Goal: Information Seeking & Learning: Learn about a topic

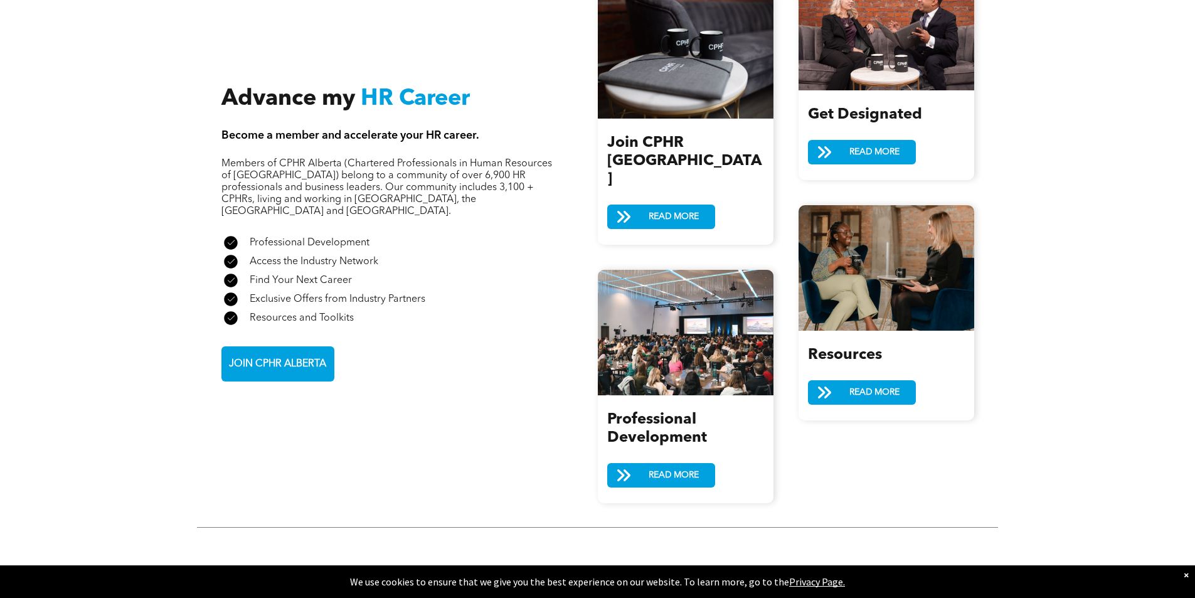
scroll to position [1443, 0]
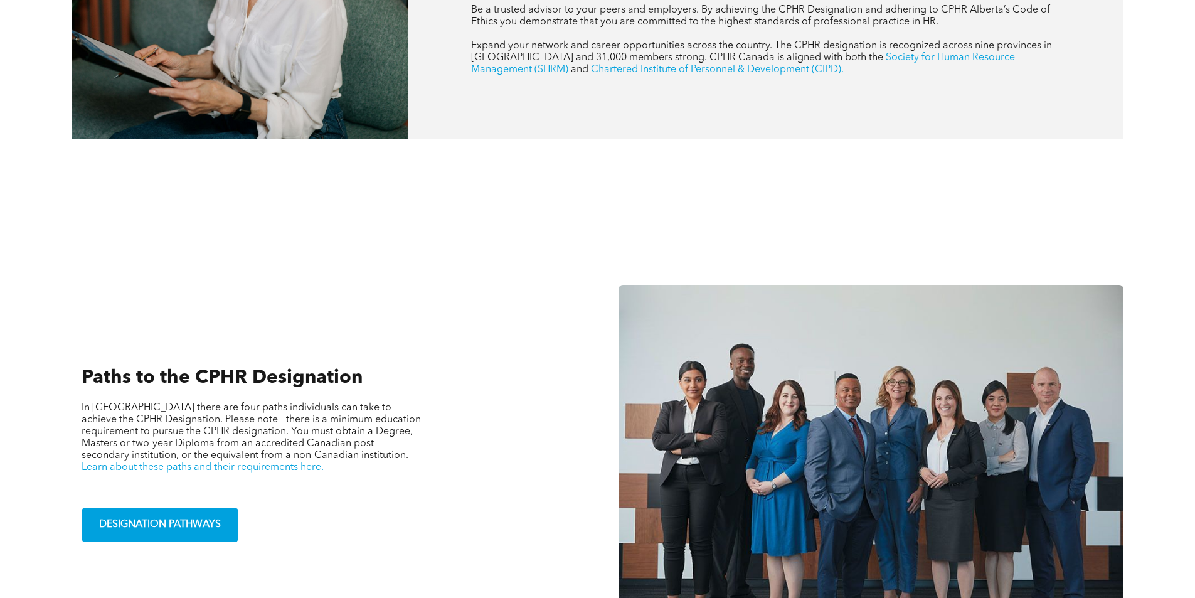
scroll to position [878, 0]
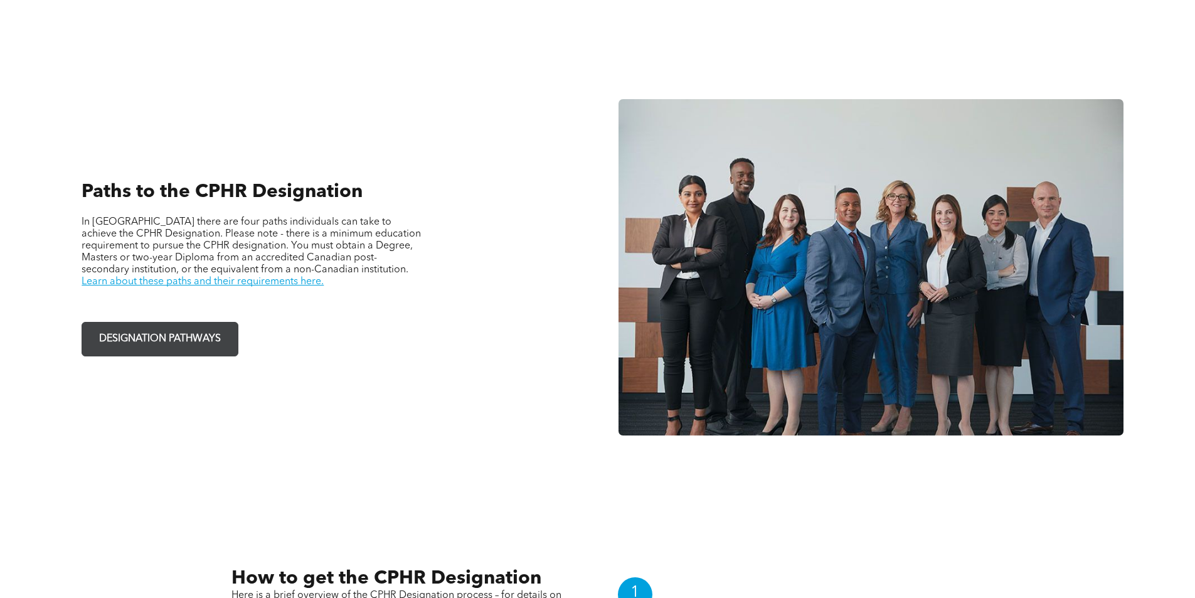
click at [209, 339] on span "DESIGNATION PATHWAYS" at bounding box center [160, 339] width 130 height 24
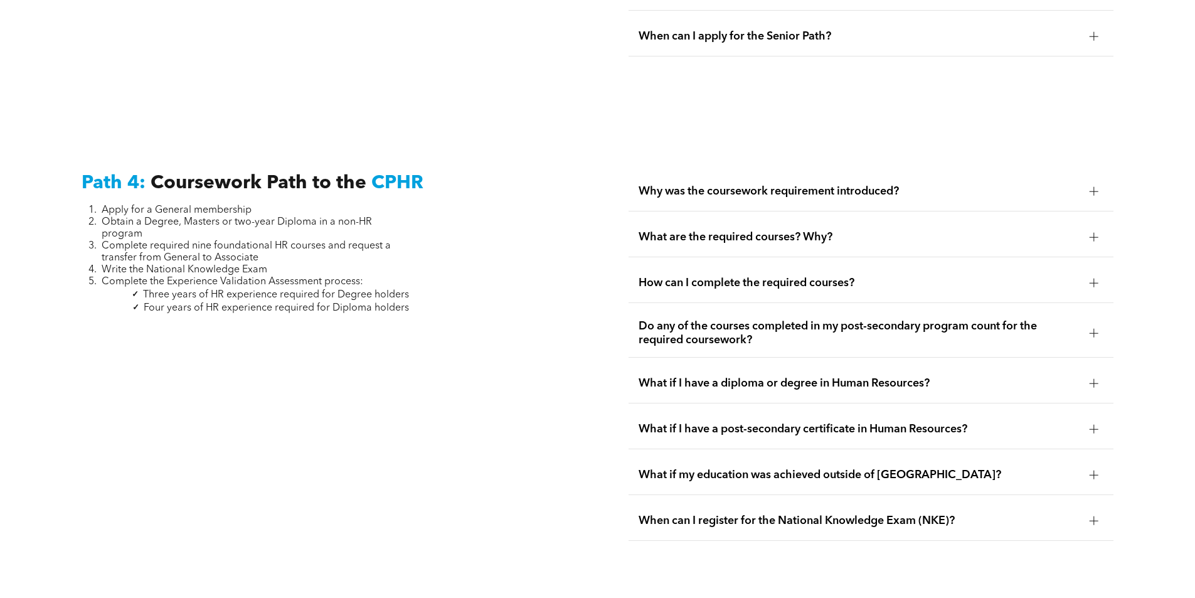
scroll to position [3638, 0]
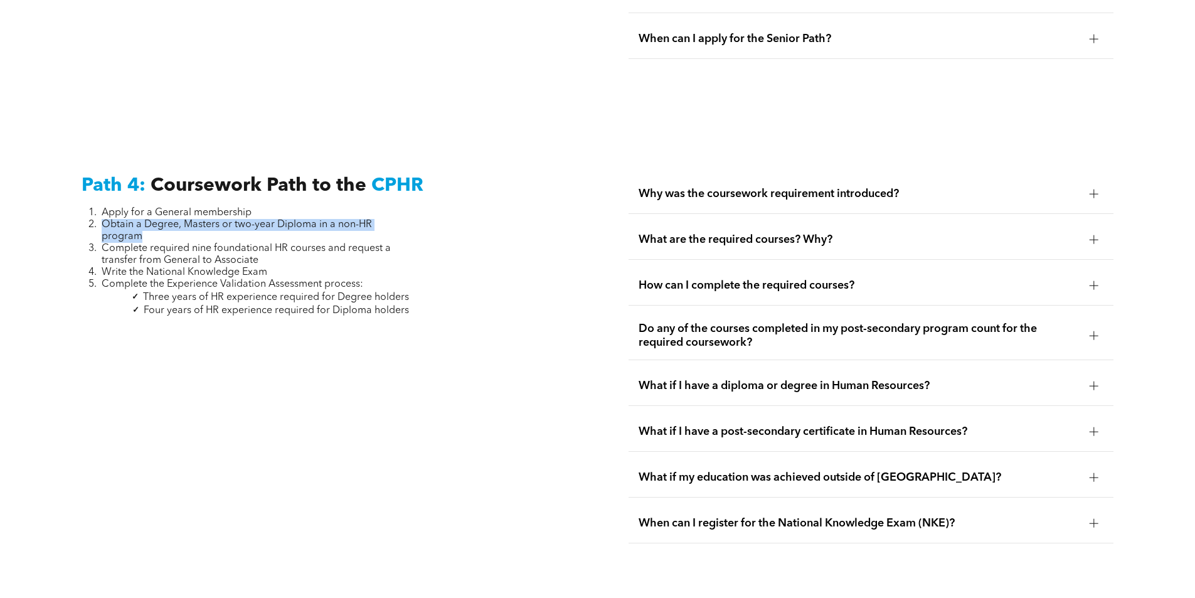
drag, startPoint x: 145, startPoint y: 206, endPoint x: 103, endPoint y: 197, distance: 43.1
click at [103, 219] on li "Obtain a Degree, Masters or two-year Diploma in a non-HR program" at bounding box center [255, 231] width 307 height 24
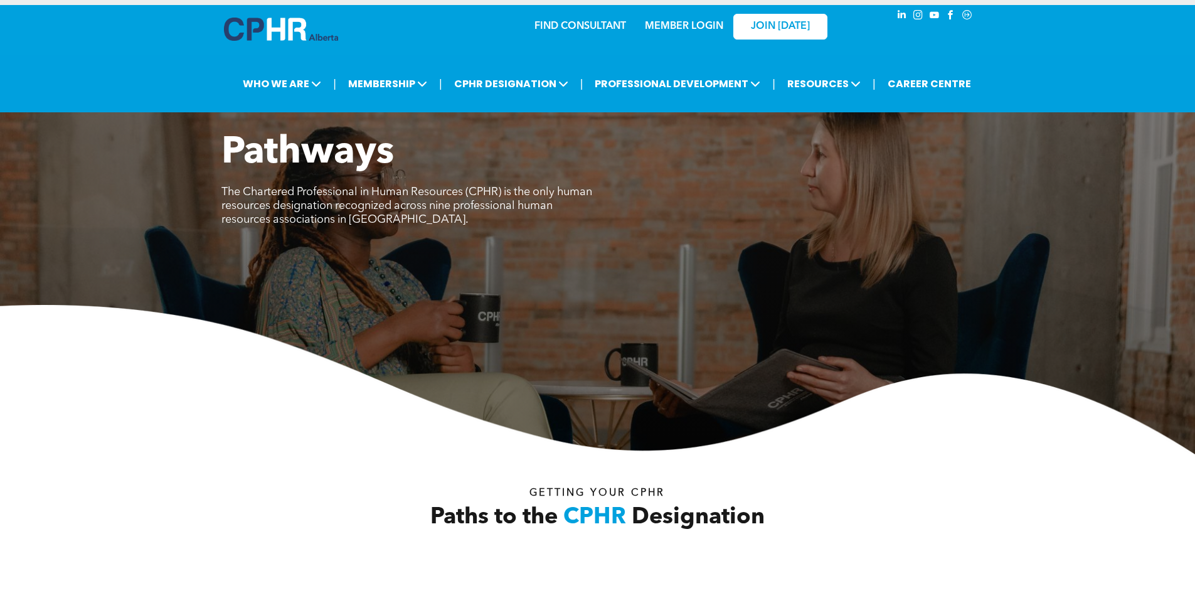
scroll to position [0, 0]
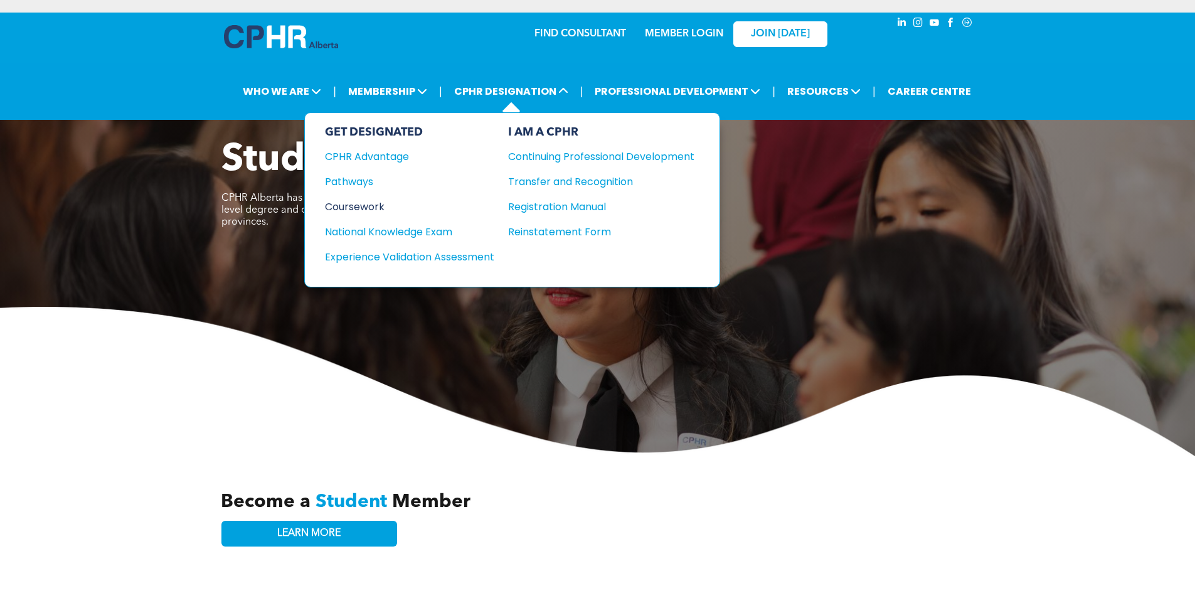
click at [377, 206] on div "Coursework" at bounding box center [401, 207] width 152 height 16
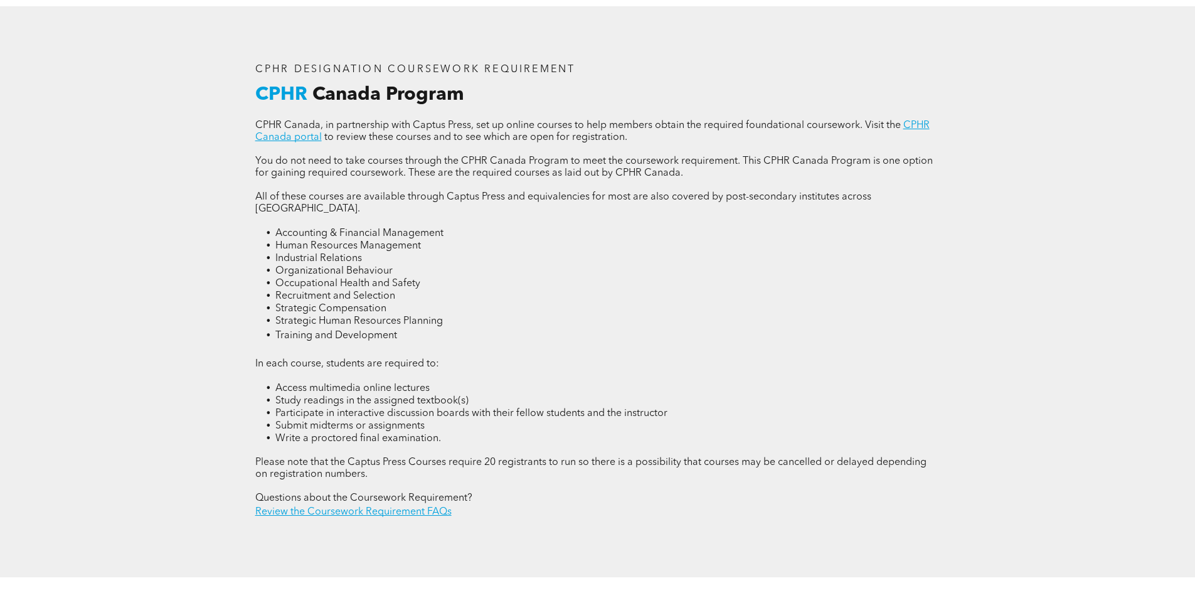
scroll to position [1756, 0]
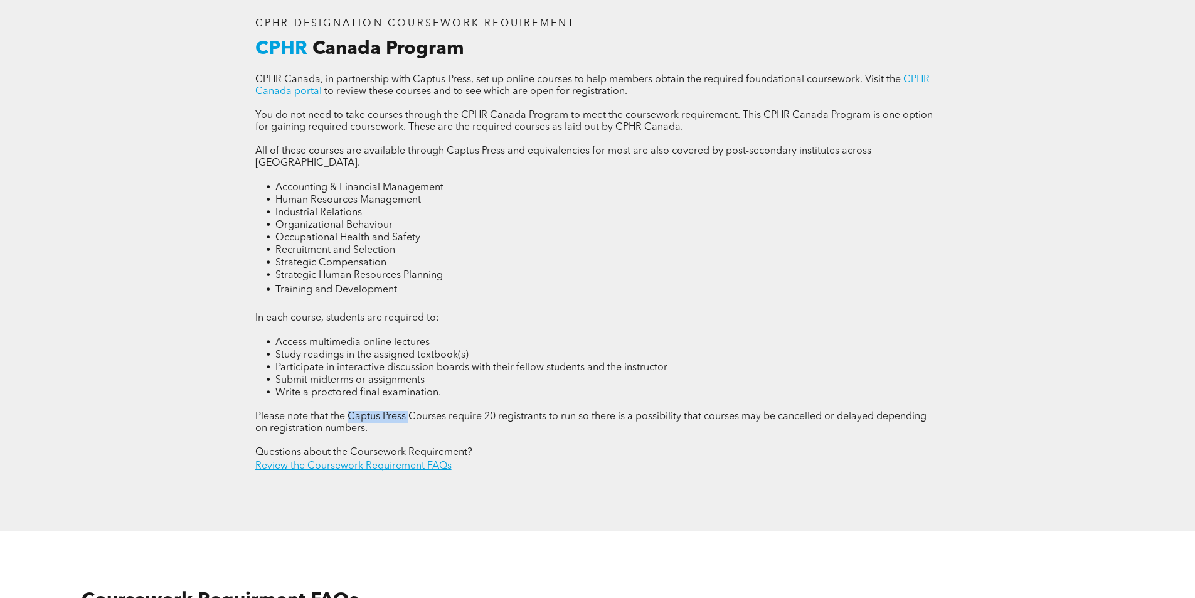
drag, startPoint x: 408, startPoint y: 393, endPoint x: 348, endPoint y: 391, distance: 60.2
click at [348, 412] on span "Please note that the Captus Press Courses require 20 registrants to run so ther…" at bounding box center [590, 423] width 671 height 22
copy span "Captus Press"
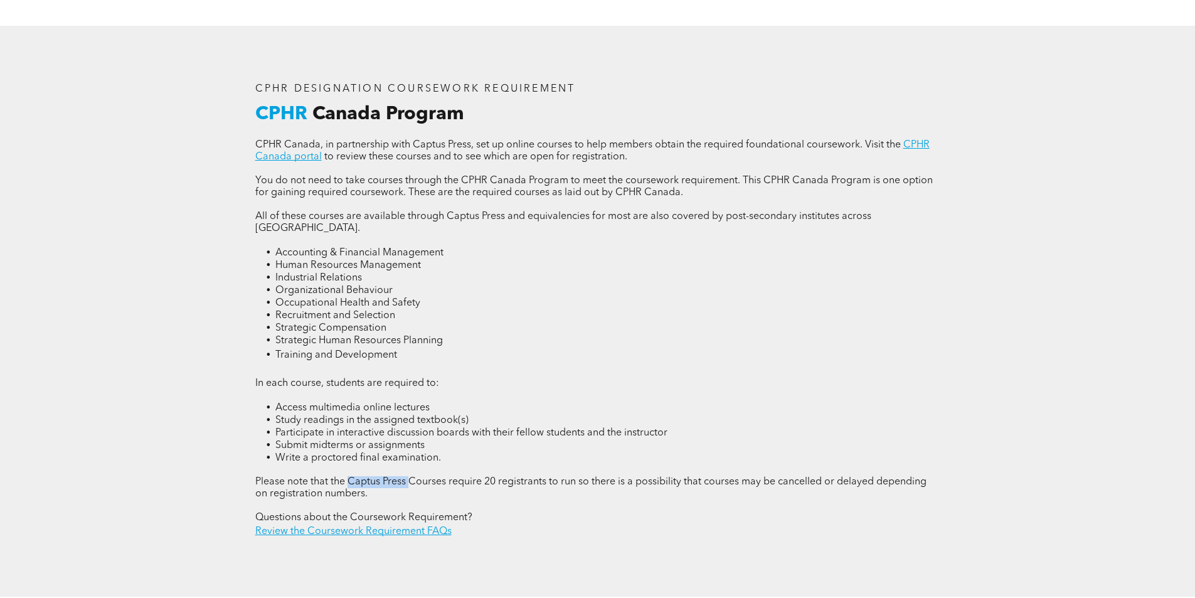
scroll to position [1694, 0]
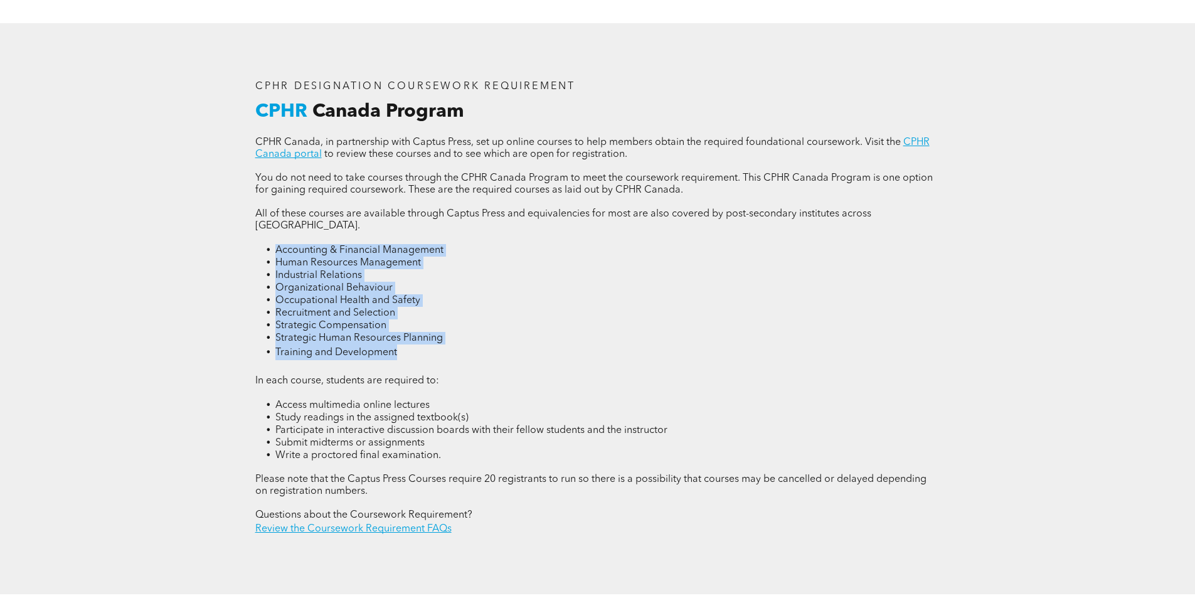
drag, startPoint x: 403, startPoint y: 337, endPoint x: 276, endPoint y: 233, distance: 164.1
click at [276, 244] on ul "Accounting & Financial Management Human Resources Management Industrial Relatio…" at bounding box center [597, 302] width 685 height 116
copy ul "Accounting & Financial Management Human Resources Management Industrial Relatio…"
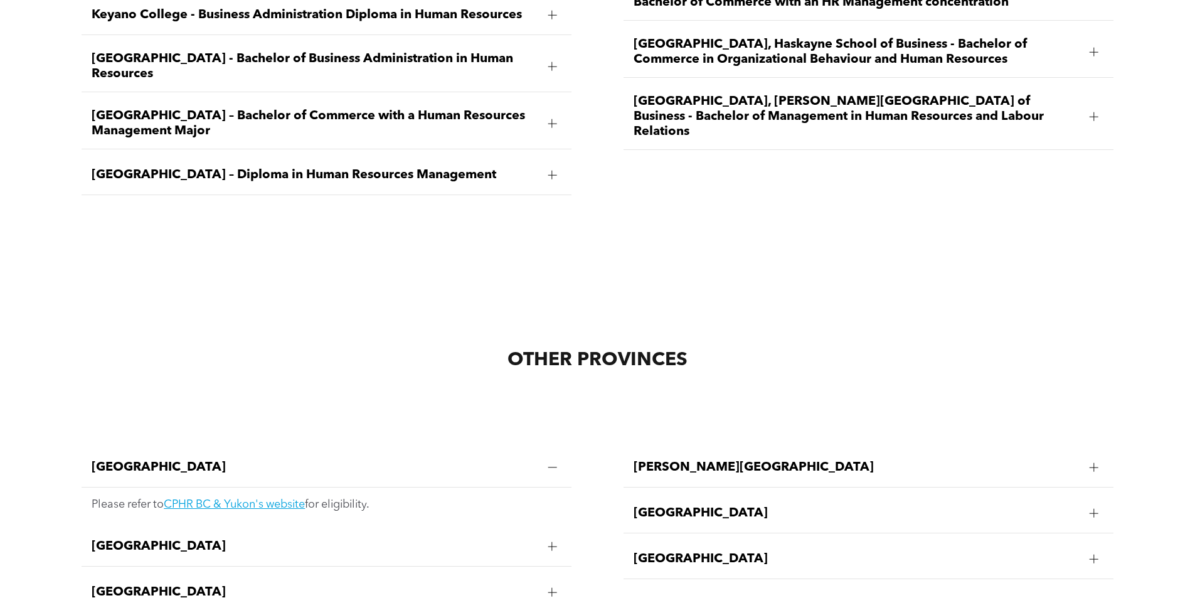
scroll to position [2384, 0]
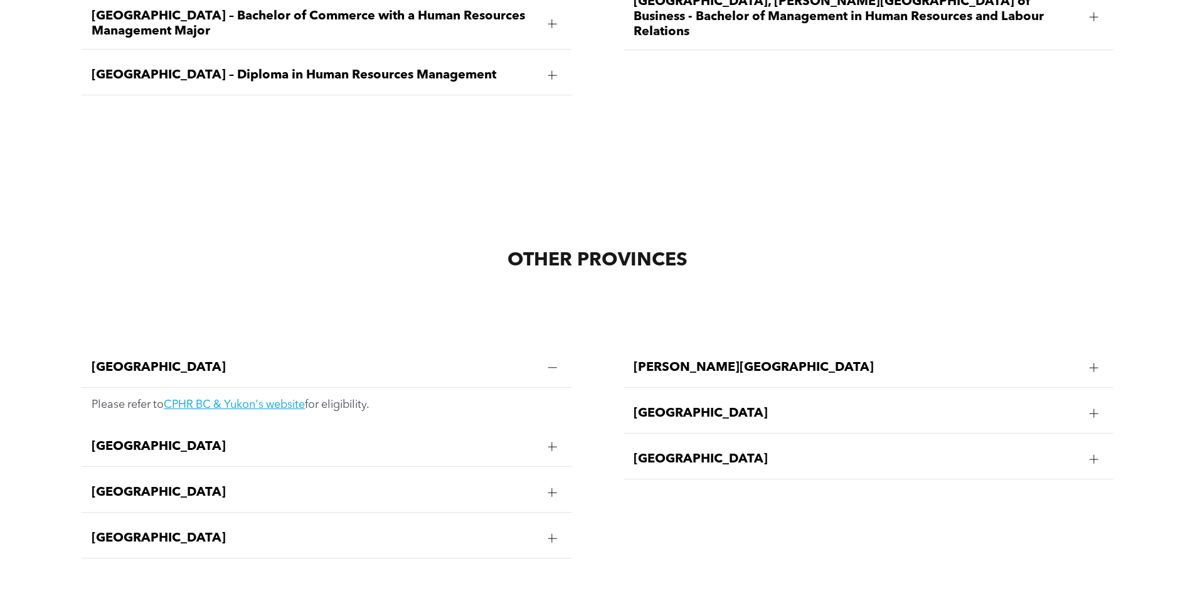
click at [679, 452] on span "[GEOGRAPHIC_DATA]" at bounding box center [857, 459] width 446 height 15
drag, startPoint x: 776, startPoint y: 480, endPoint x: 743, endPoint y: 476, distance: 33.5
click at [743, 491] on link "CPHR Saskatchewan's website" at bounding box center [783, 496] width 154 height 11
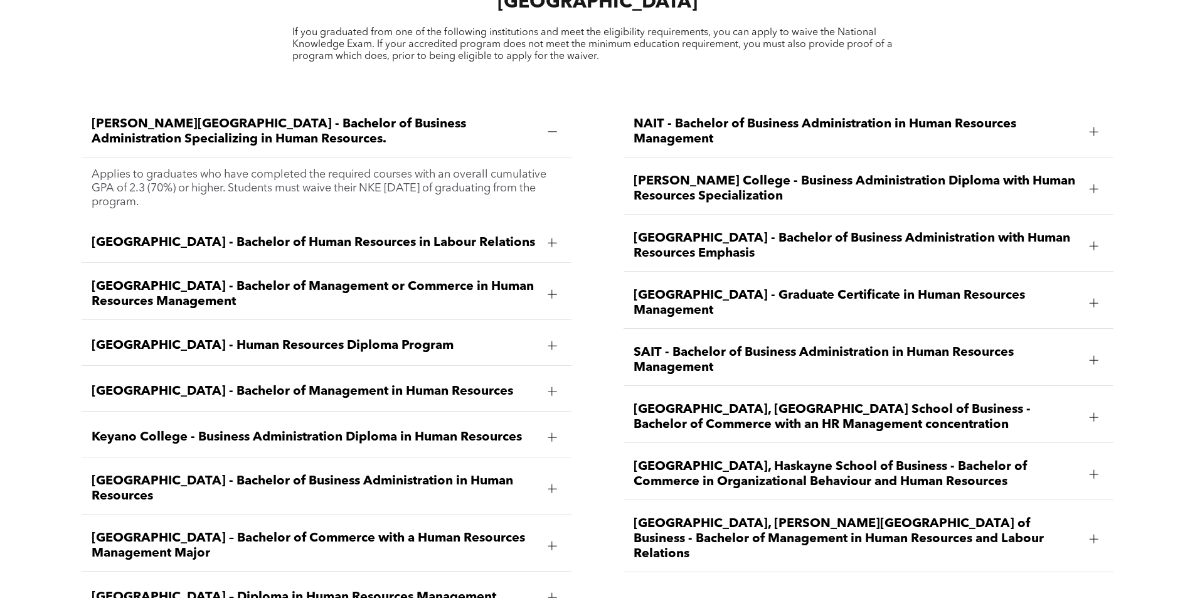
scroll to position [1819, 0]
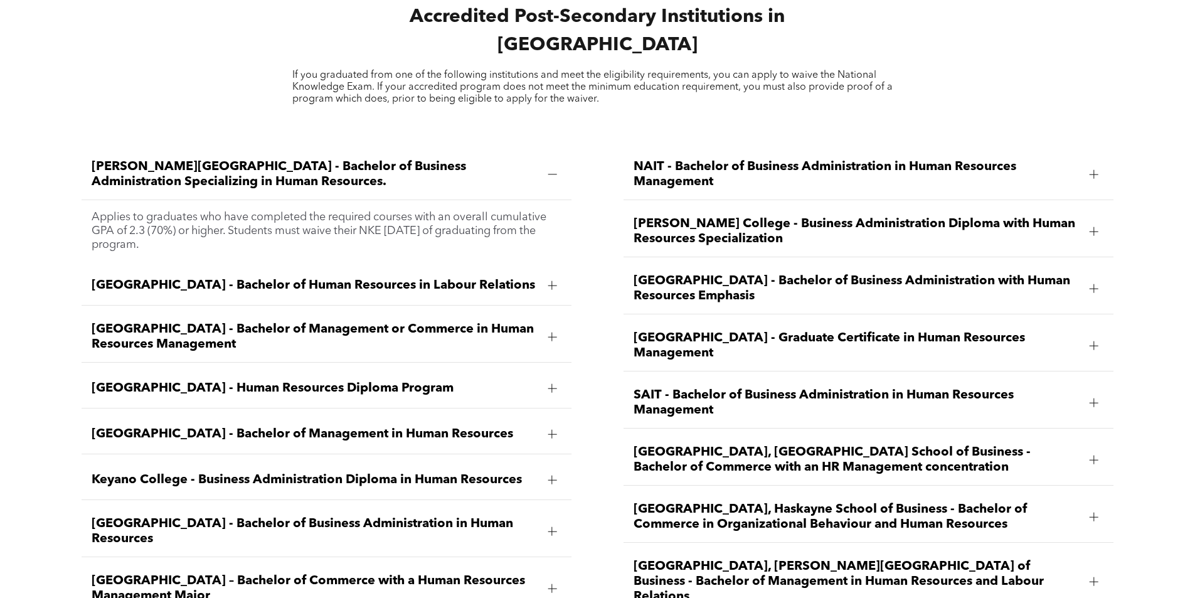
click at [502, 159] on span "Ambrose University - Bachelor of Business Administration Specializing in Human …" at bounding box center [315, 174] width 446 height 30
